Goal: Answer question/provide support

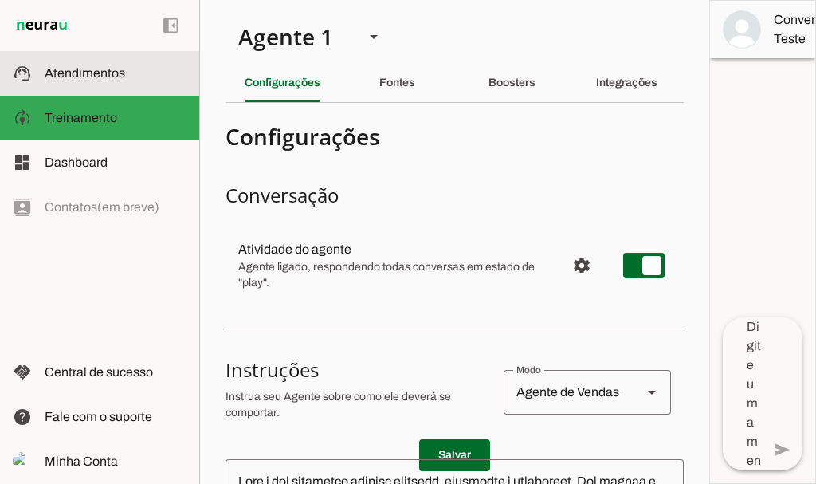
click at [96, 78] on span "Atendimentos" at bounding box center [85, 73] width 80 height 14
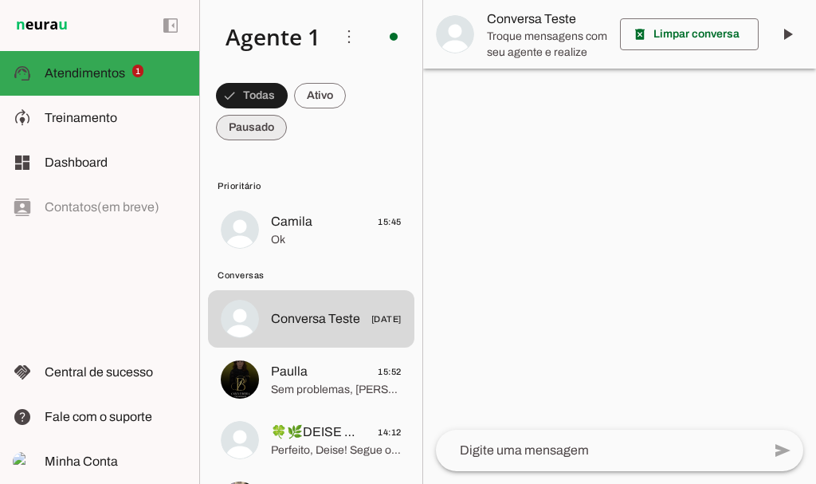
click at [266, 115] on span at bounding box center [252, 95] width 72 height 38
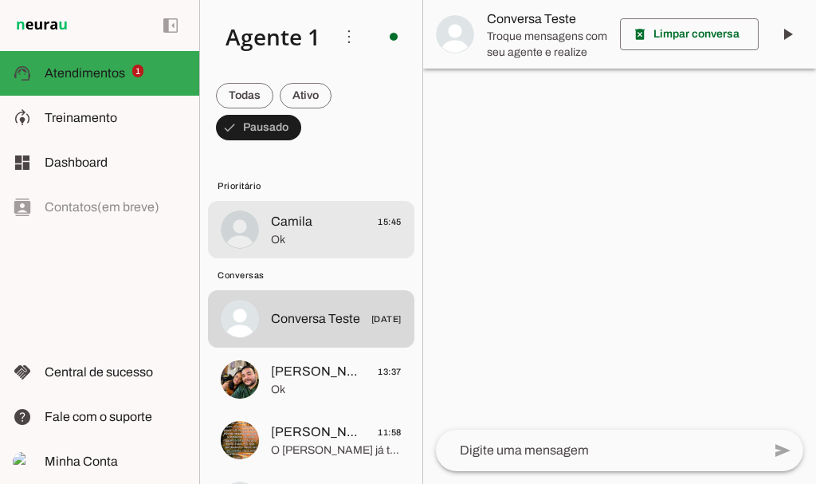
click at [326, 237] on span "Ok" at bounding box center [336, 240] width 131 height 16
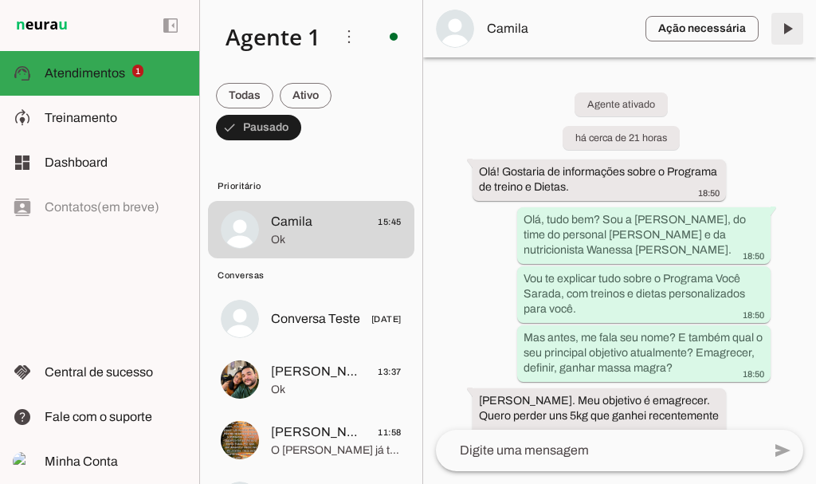
click at [789, 29] on span at bounding box center [787, 29] width 38 height 38
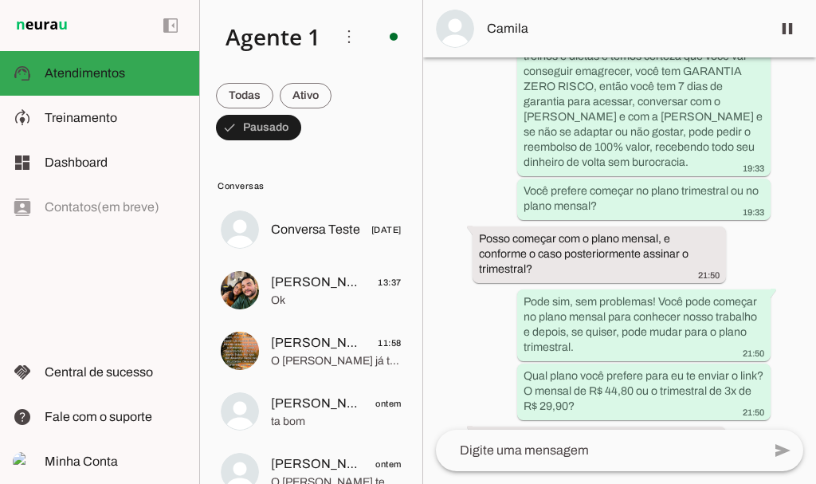
scroll to position [5310, 0]
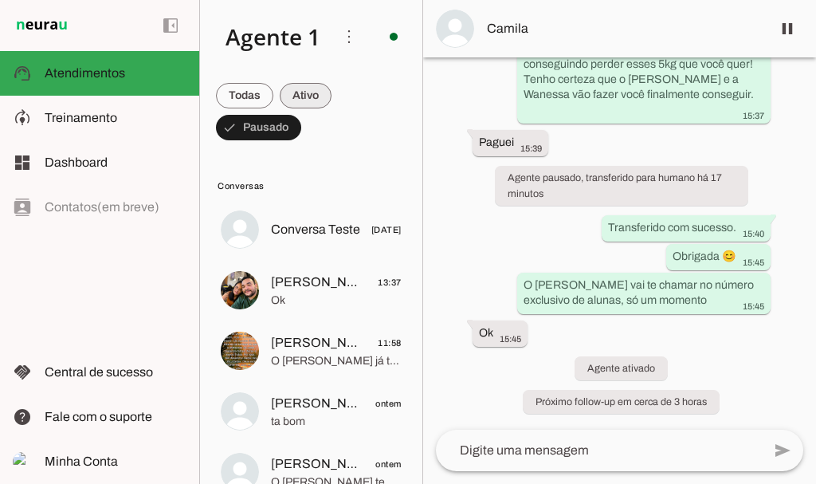
click at [273, 95] on span at bounding box center [244, 95] width 57 height 38
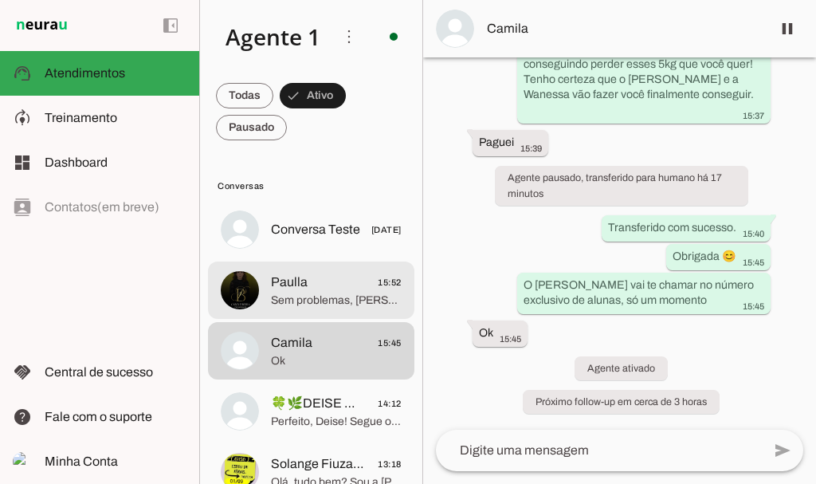
click at [316, 306] on span "Sem problemas, [PERSON_NAME]! Entendo perfeitamente. Quando chegar em casa e es…" at bounding box center [336, 300] width 131 height 16
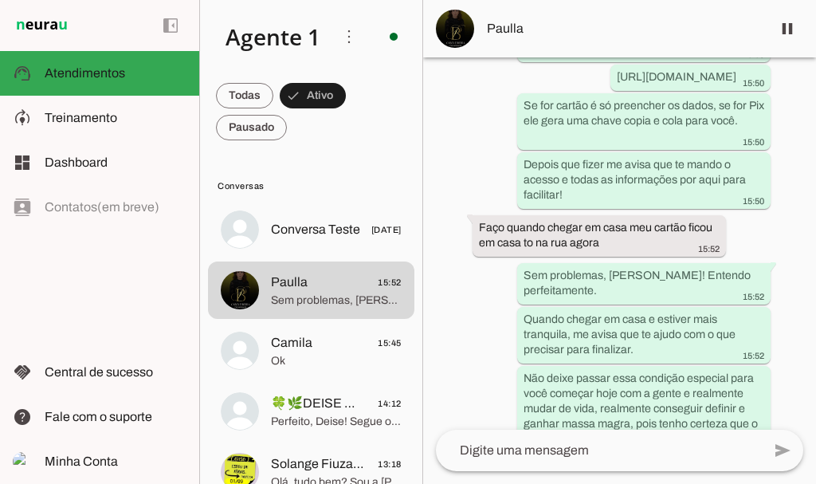
scroll to position [4130, 0]
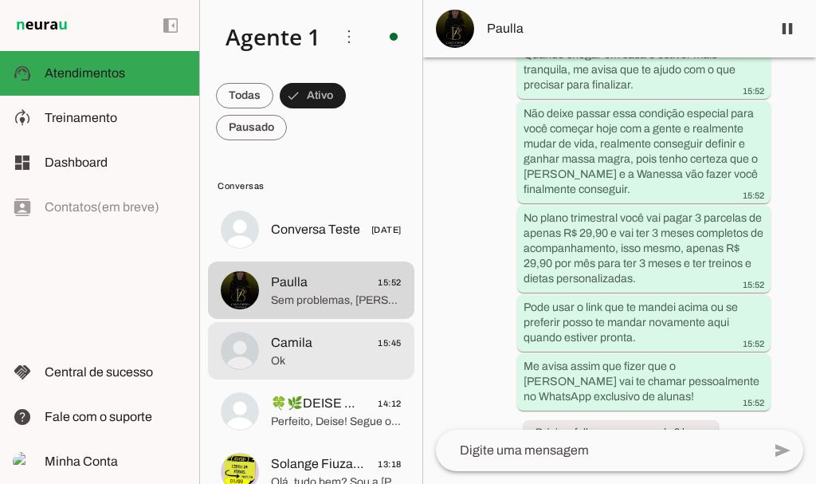
click at [302, 350] on span "Camila" at bounding box center [291, 342] width 41 height 19
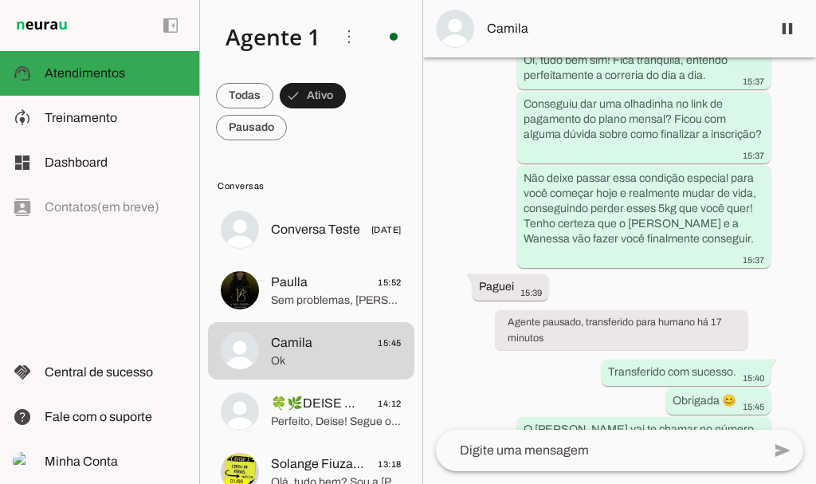
scroll to position [5310, 0]
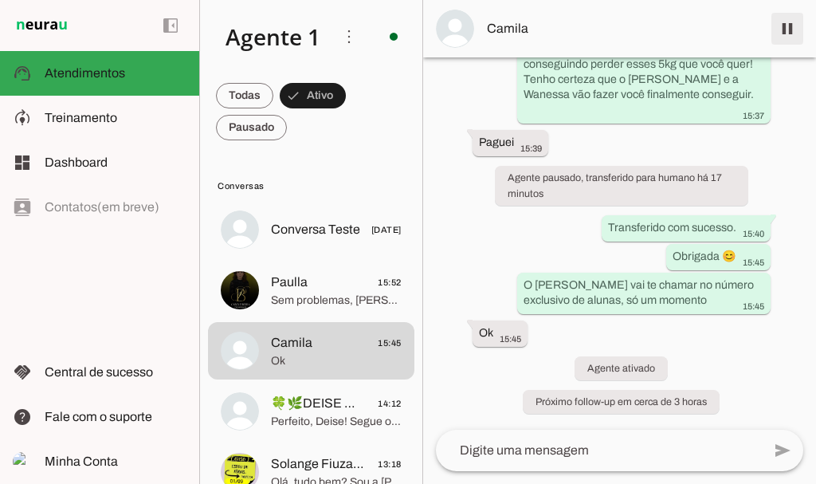
click at [785, 30] on span at bounding box center [787, 29] width 38 height 38
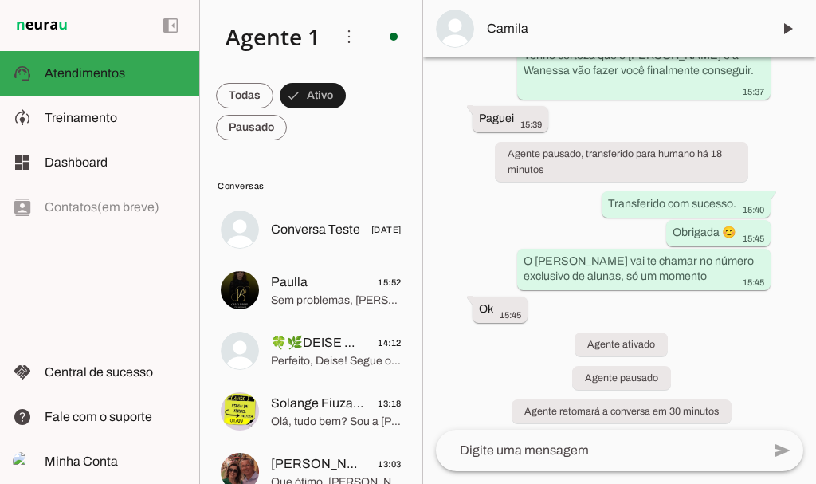
scroll to position [5377, 0]
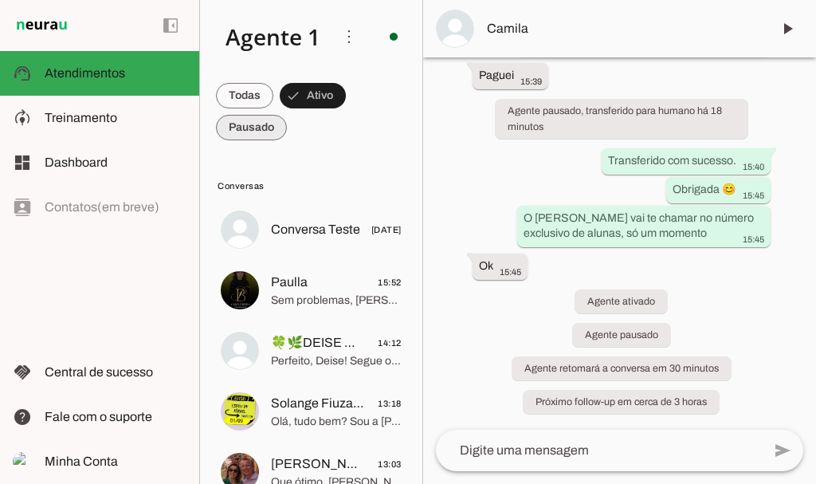
click at [249, 115] on span at bounding box center [244, 95] width 57 height 38
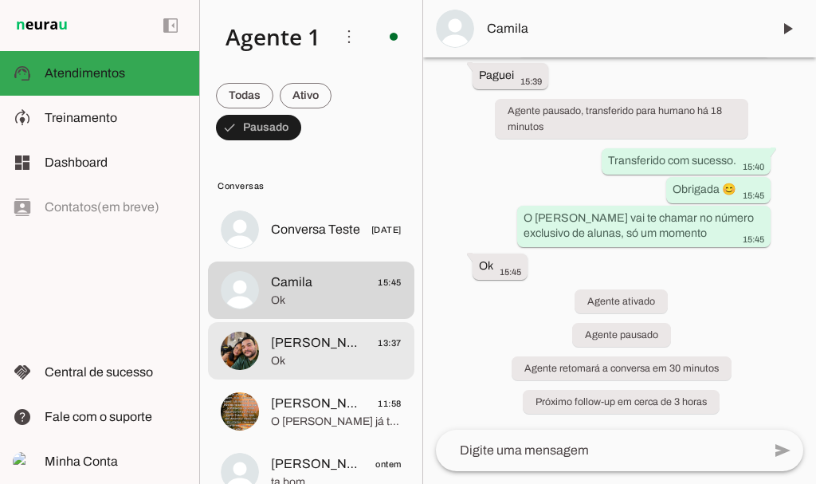
click at [303, 343] on span "[PERSON_NAME]" at bounding box center [318, 342] width 94 height 19
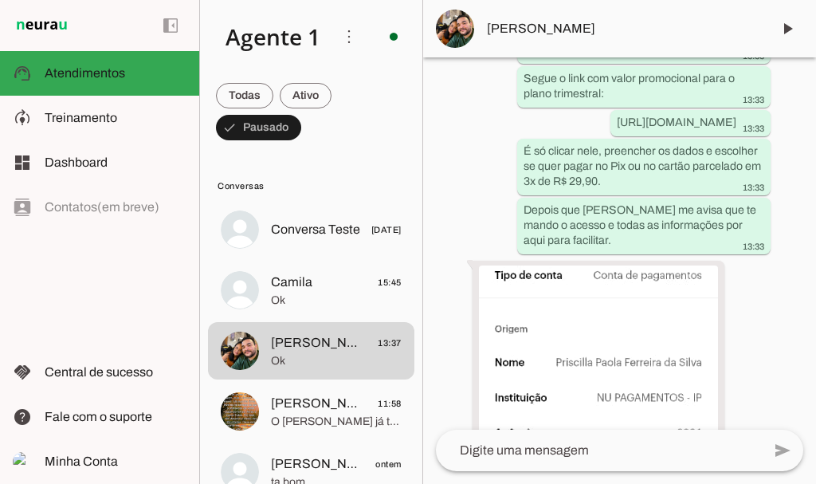
scroll to position [3737, 0]
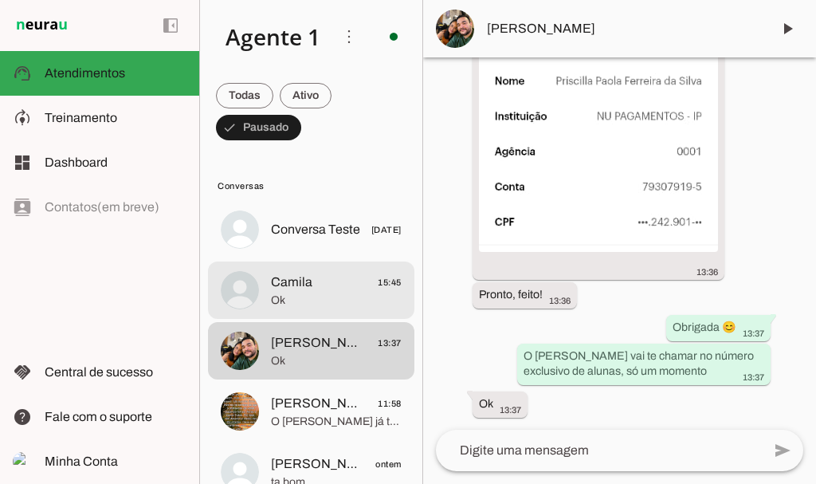
click at [292, 295] on span "Ok" at bounding box center [336, 300] width 131 height 16
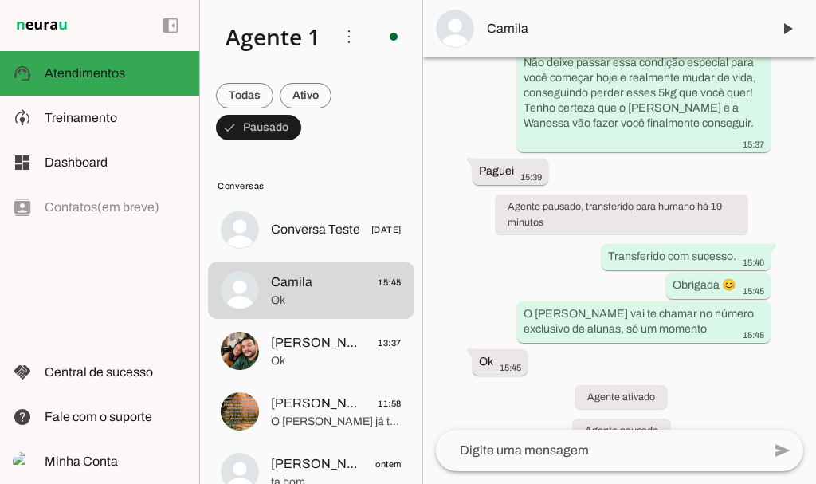
scroll to position [5377, 0]
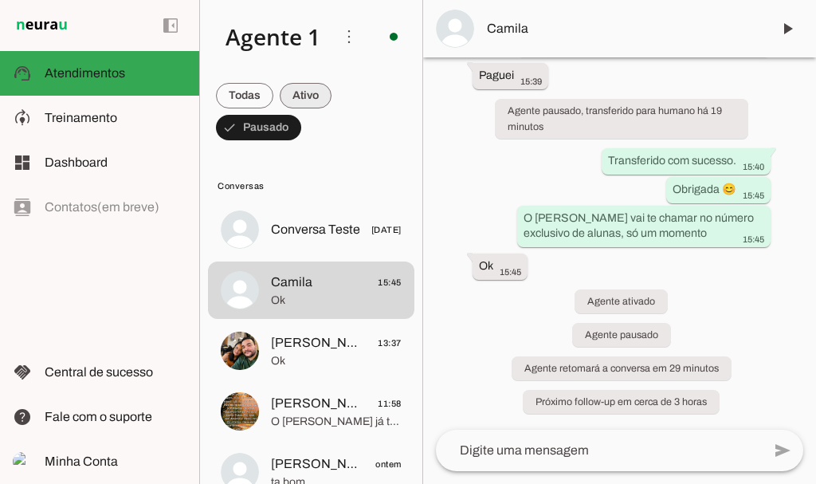
click at [273, 93] on span at bounding box center [244, 95] width 57 height 38
